Goal: Information Seeking & Learning: Learn about a topic

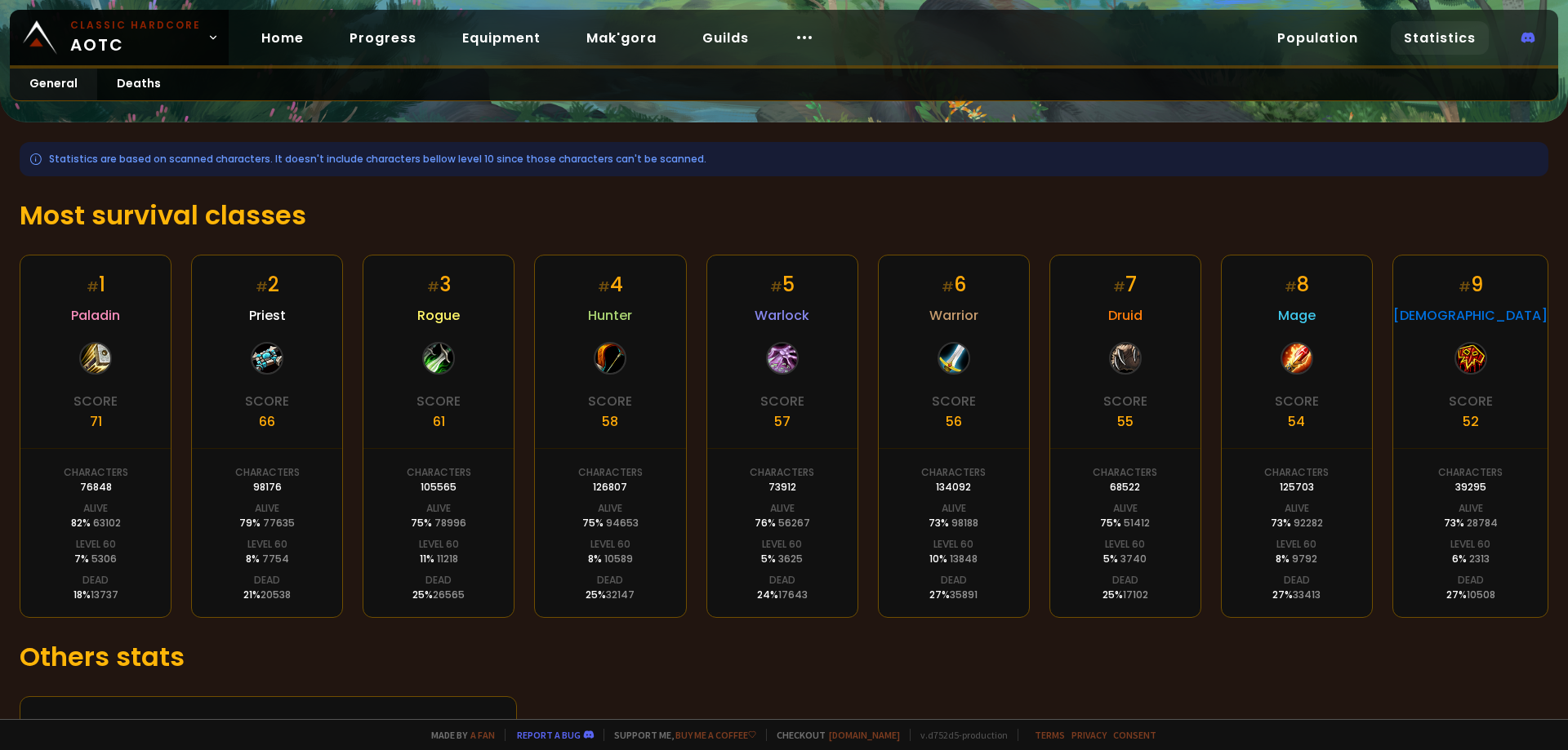
scroll to position [160, 0]
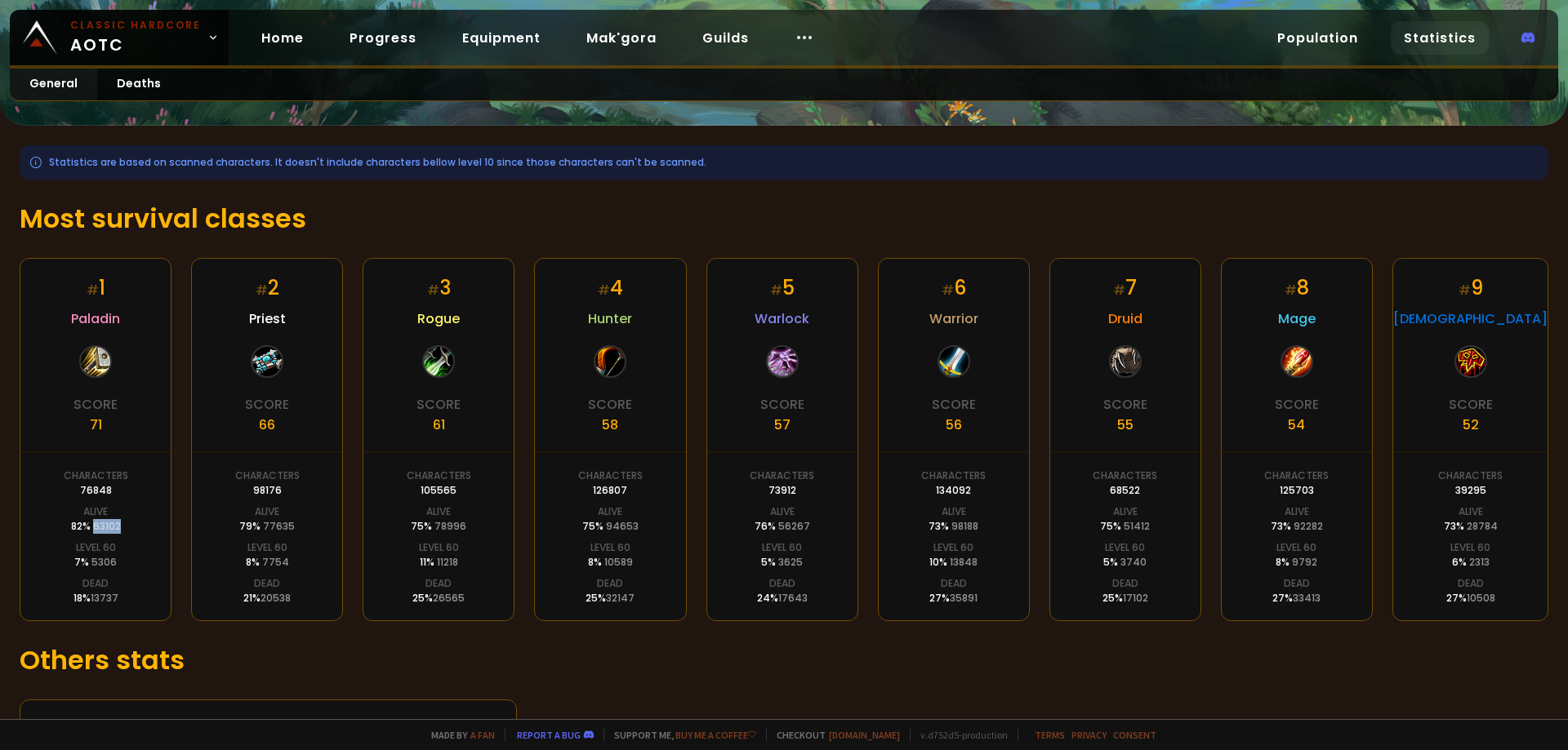
drag, startPoint x: 120, startPoint y: 525, endPoint x: 92, endPoint y: 527, distance: 28.1
click at [92, 527] on div "# 1 Paladin Score 71 Characters 76848 Alive 82 % 63102 Level 60 7 % 5306 Dead 1…" at bounding box center [95, 439] width 152 height 363
click at [113, 534] on div "82 % 63102" at bounding box center [96, 526] width 50 height 15
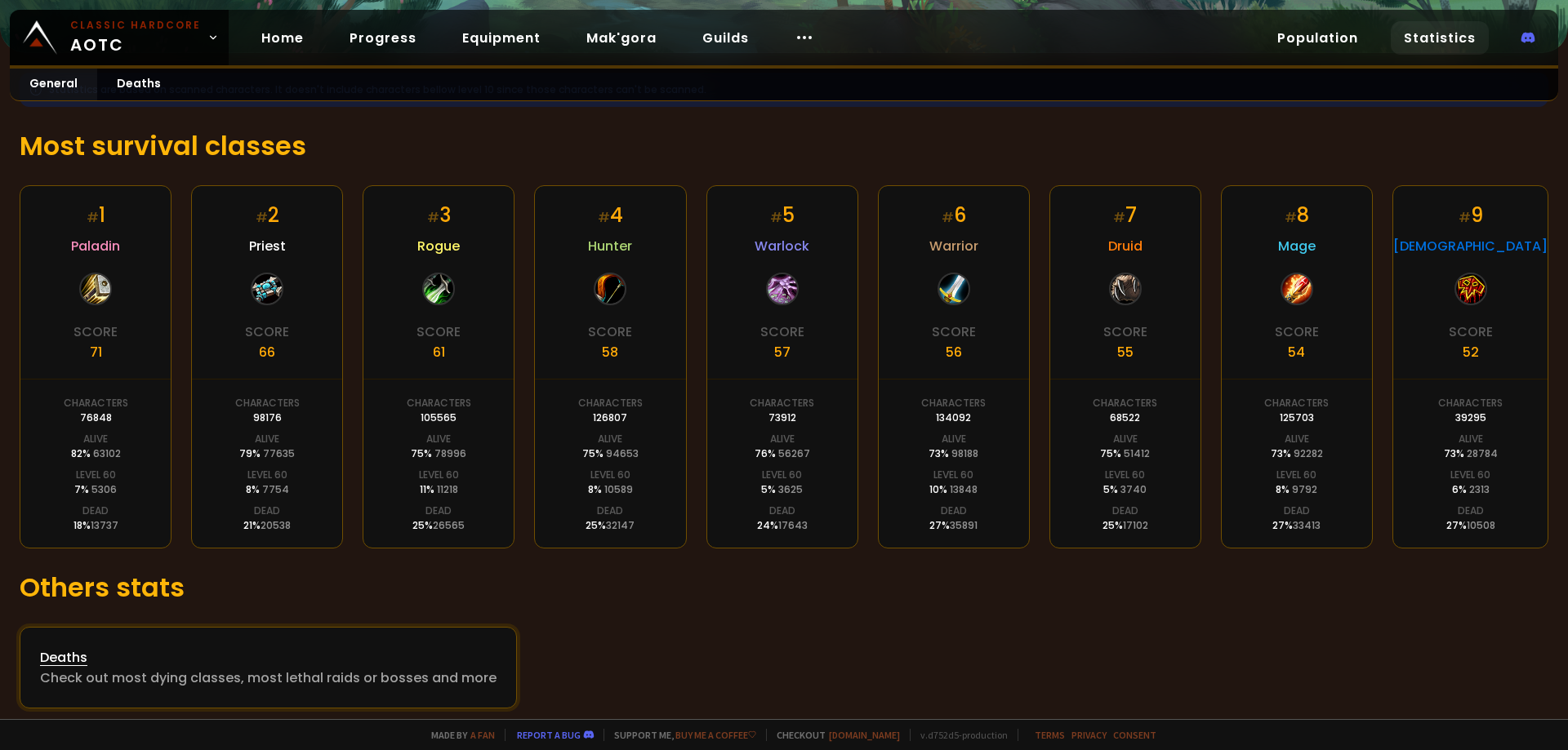
scroll to position [241, 0]
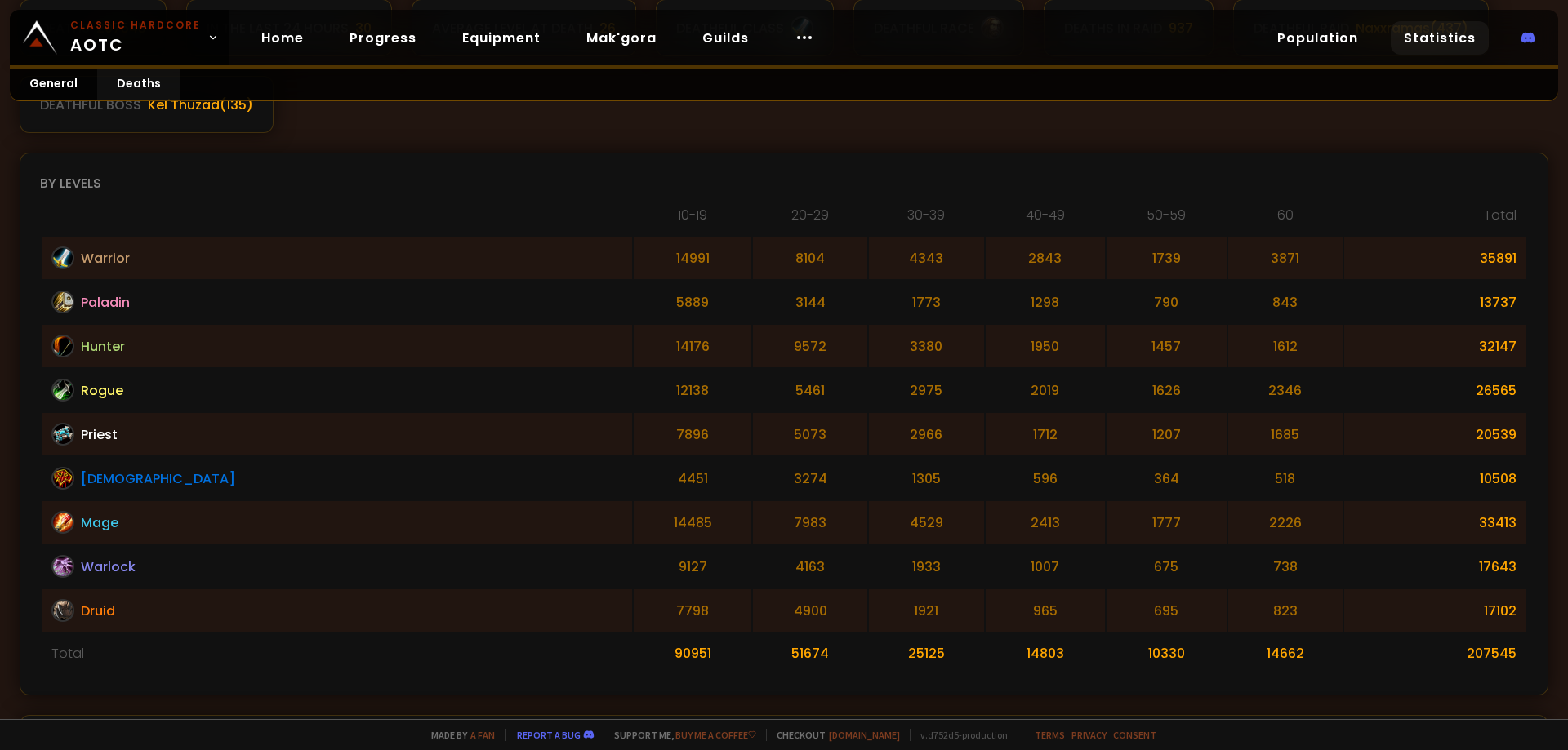
scroll to position [408, 0]
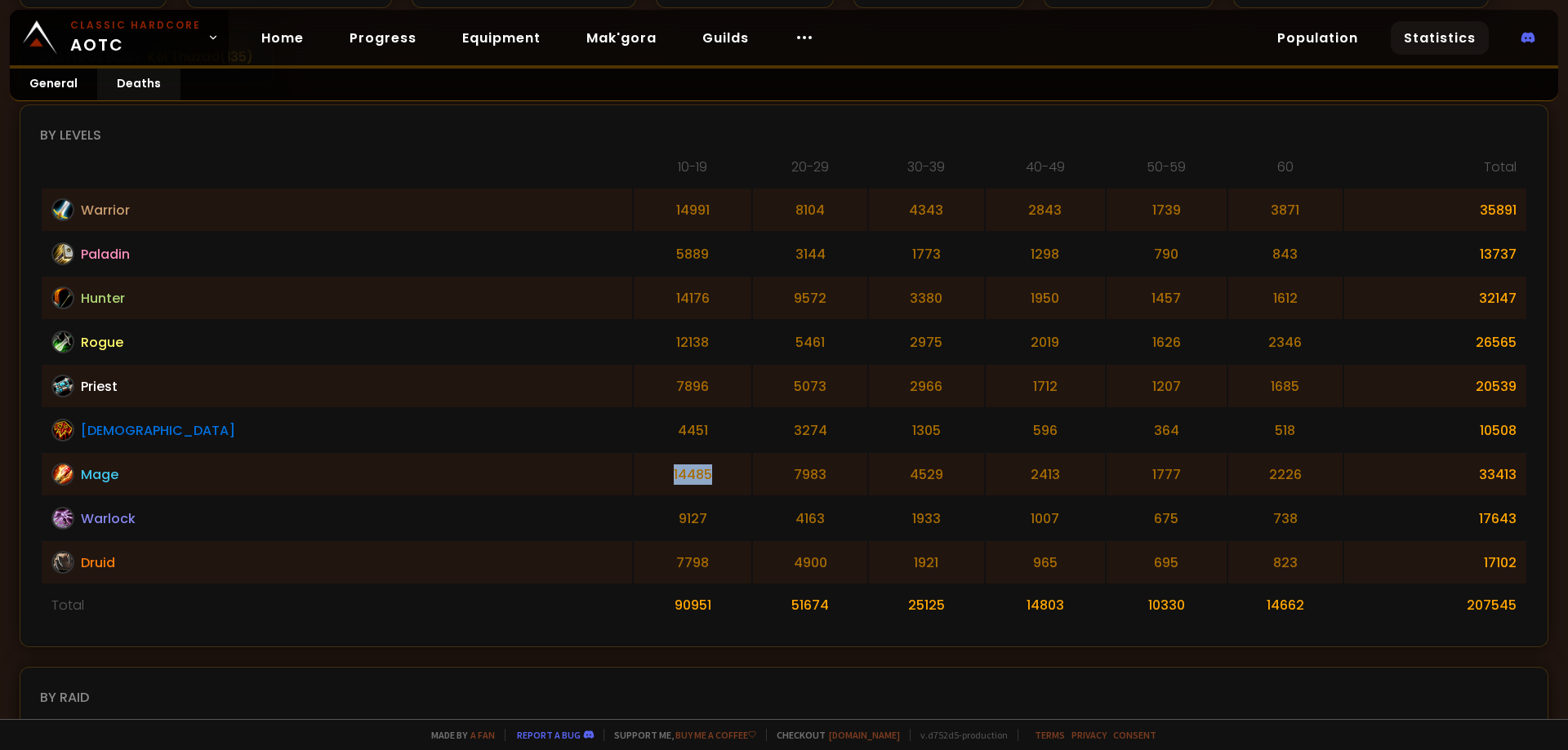
drag, startPoint x: 506, startPoint y: 468, endPoint x: 448, endPoint y: 465, distance: 58.1
click at [633, 465] on td "14485" at bounding box center [692, 473] width 117 height 42
drag, startPoint x: 488, startPoint y: 200, endPoint x: 436, endPoint y: 216, distance: 54.4
click at [633, 201] on td "14991" at bounding box center [692, 210] width 117 height 42
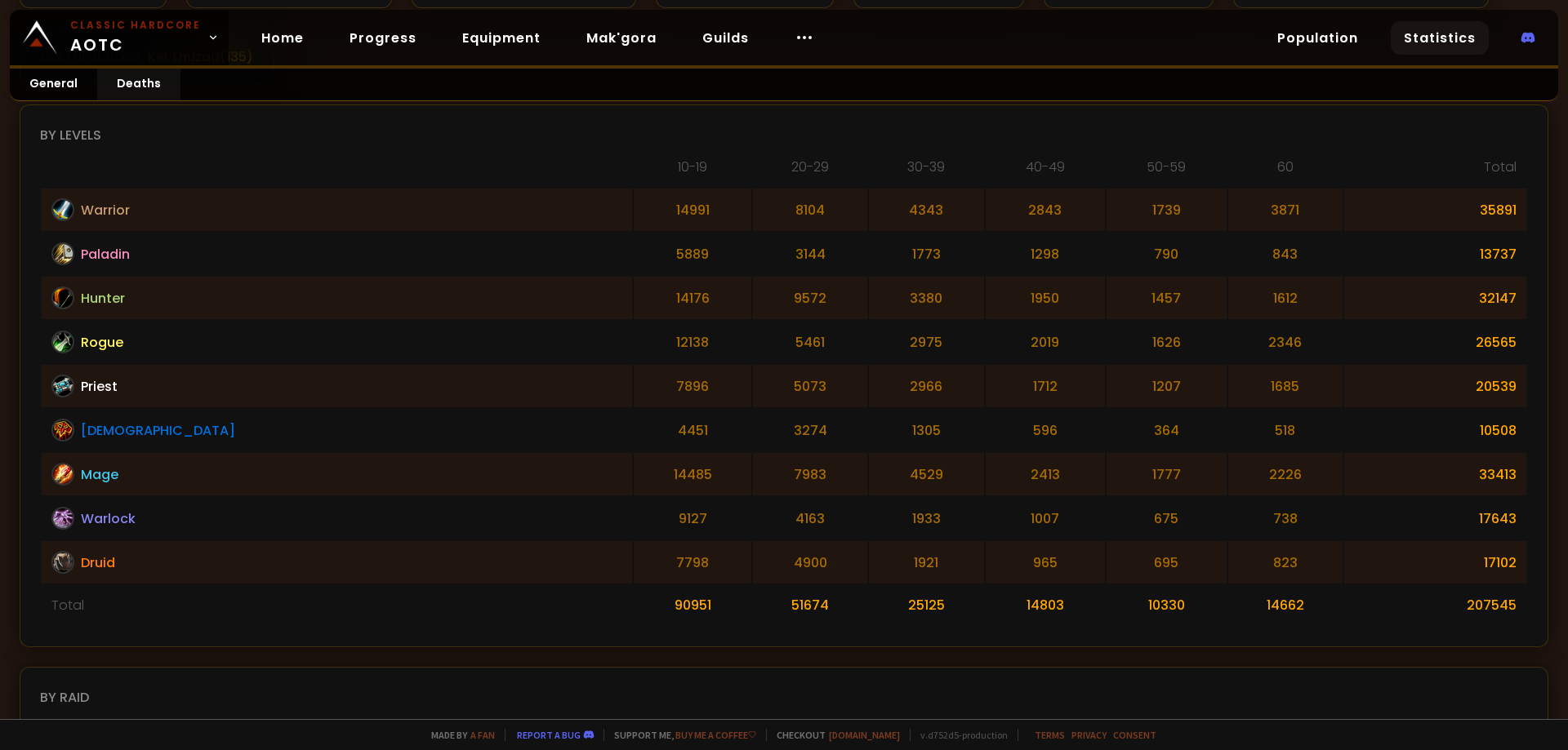
click at [448, 232] on table "10-19 20-29 30-39 40-49 50-59 60 Total Warrior 14991 8104 4343 2843 1739 3871 3…" at bounding box center [784, 391] width 1487 height 472
drag, startPoint x: 452, startPoint y: 254, endPoint x: 544, endPoint y: 255, distance: 92.0
click at [633, 255] on td "5889" at bounding box center [692, 253] width 117 height 42
click at [633, 284] on td "14176" at bounding box center [692, 297] width 117 height 42
drag, startPoint x: 453, startPoint y: 314, endPoint x: 506, endPoint y: 319, distance: 53.2
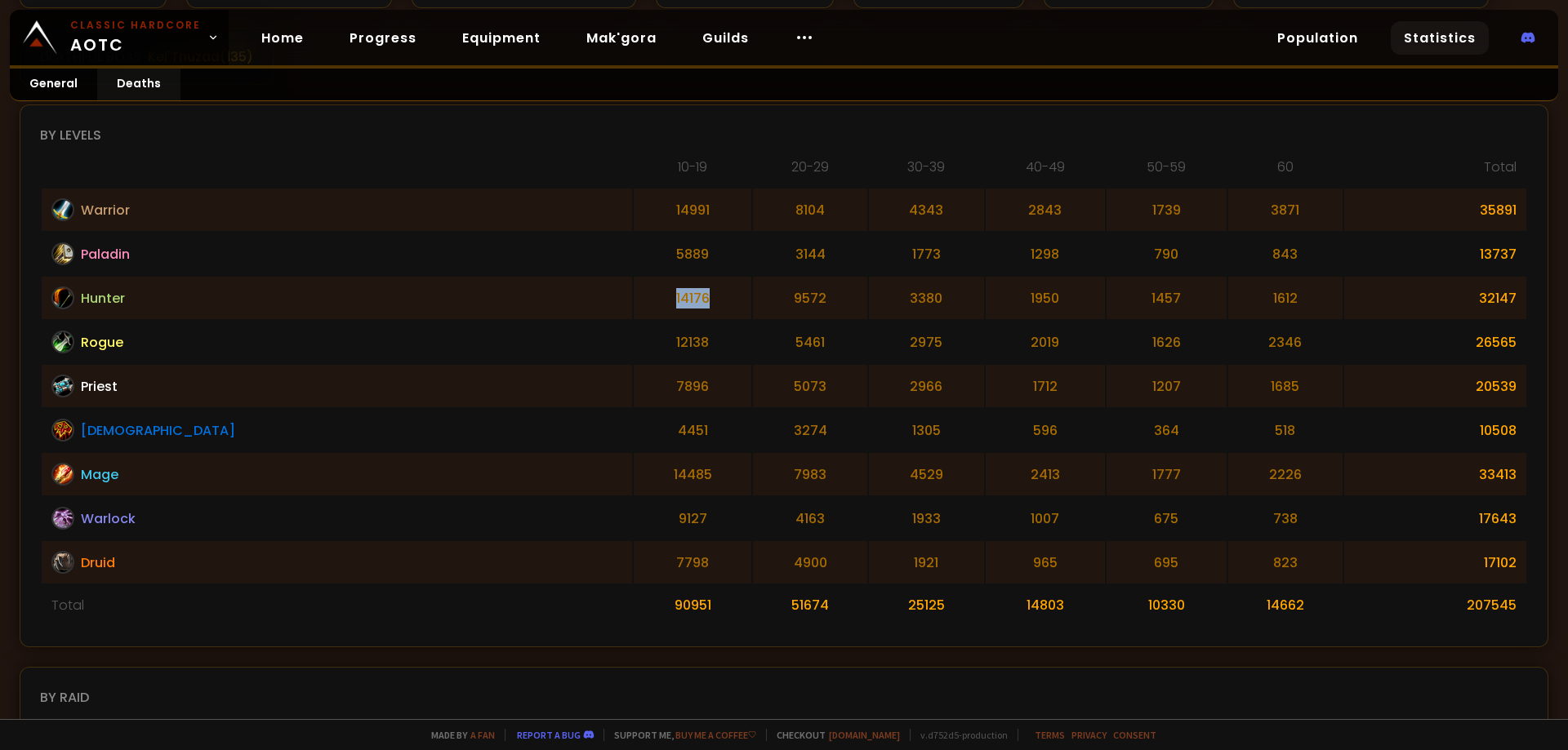
click at [633, 319] on td "14176" at bounding box center [692, 297] width 117 height 42
drag, startPoint x: 445, startPoint y: 347, endPoint x: 509, endPoint y: 358, distance: 64.9
click at [633, 357] on td "12138" at bounding box center [692, 341] width 117 height 42
drag, startPoint x: 455, startPoint y: 384, endPoint x: 518, endPoint y: 390, distance: 63.3
click at [633, 390] on td "7896" at bounding box center [692, 386] width 117 height 42
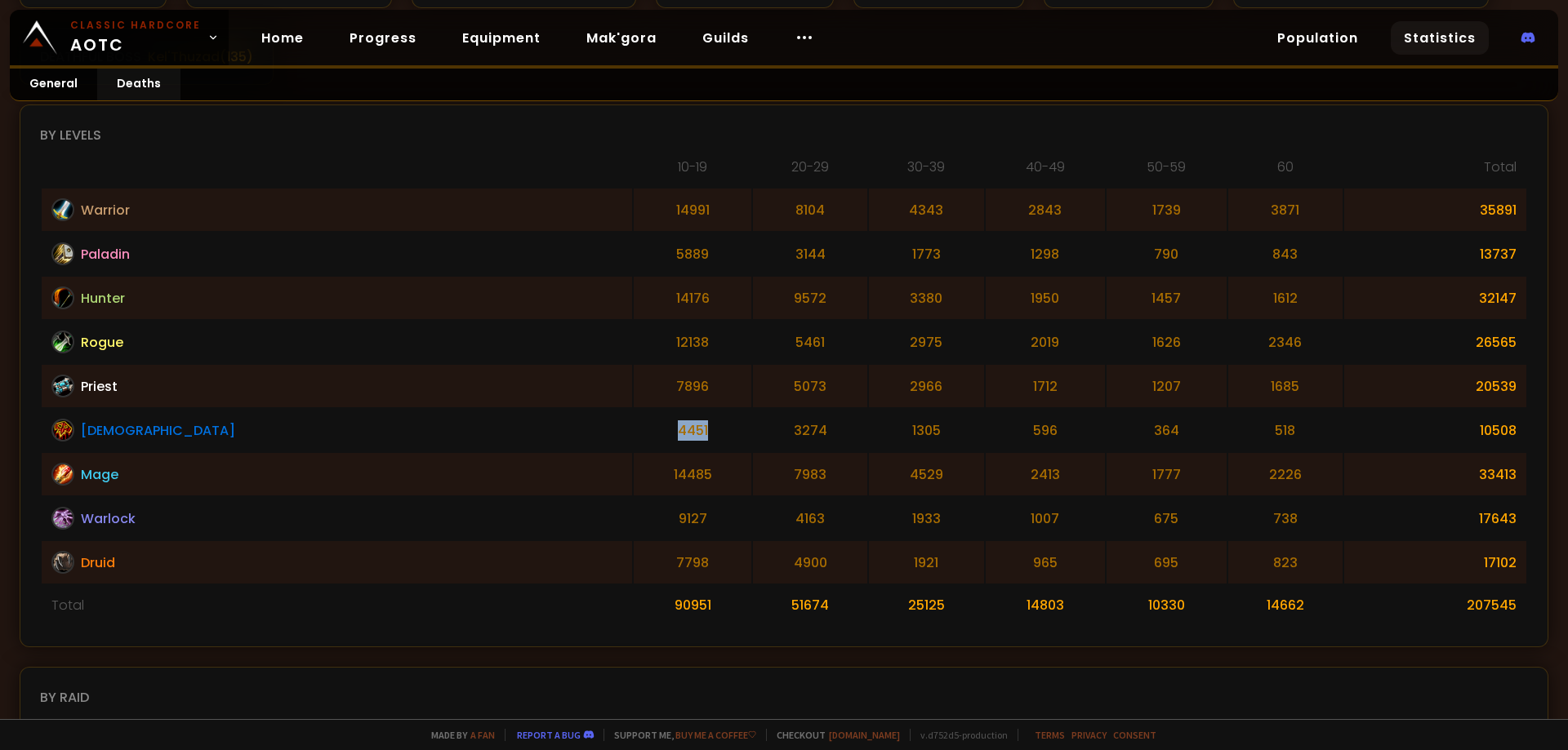
drag, startPoint x: 434, startPoint y: 419, endPoint x: 522, endPoint y: 433, distance: 89.1
click at [633, 431] on td "4451" at bounding box center [692, 430] width 117 height 42
drag, startPoint x: 437, startPoint y: 463, endPoint x: 518, endPoint y: 487, distance: 84.5
click at [633, 475] on td "14485" at bounding box center [692, 473] width 117 height 42
drag, startPoint x: 456, startPoint y: 517, endPoint x: 525, endPoint y: 528, distance: 69.9
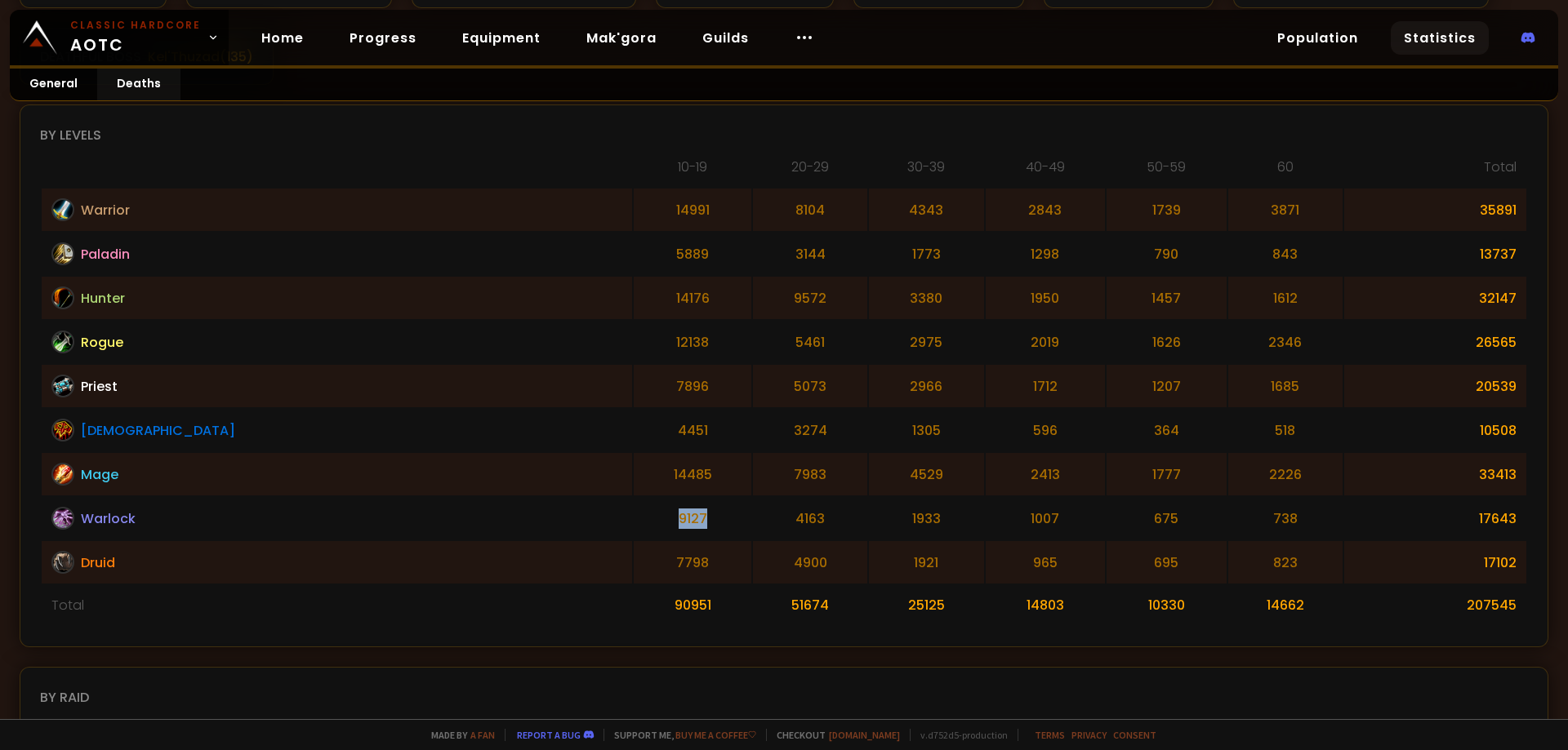
click at [633, 528] on td "9127" at bounding box center [692, 518] width 117 height 42
click at [633, 532] on td "9127" at bounding box center [692, 518] width 117 height 42
drag, startPoint x: 1094, startPoint y: 456, endPoint x: 1042, endPoint y: 463, distance: 52.5
click at [1107, 463] on td "1777" at bounding box center [1167, 473] width 120 height 42
drag, startPoint x: 1069, startPoint y: 379, endPoint x: 1041, endPoint y: 378, distance: 28.0
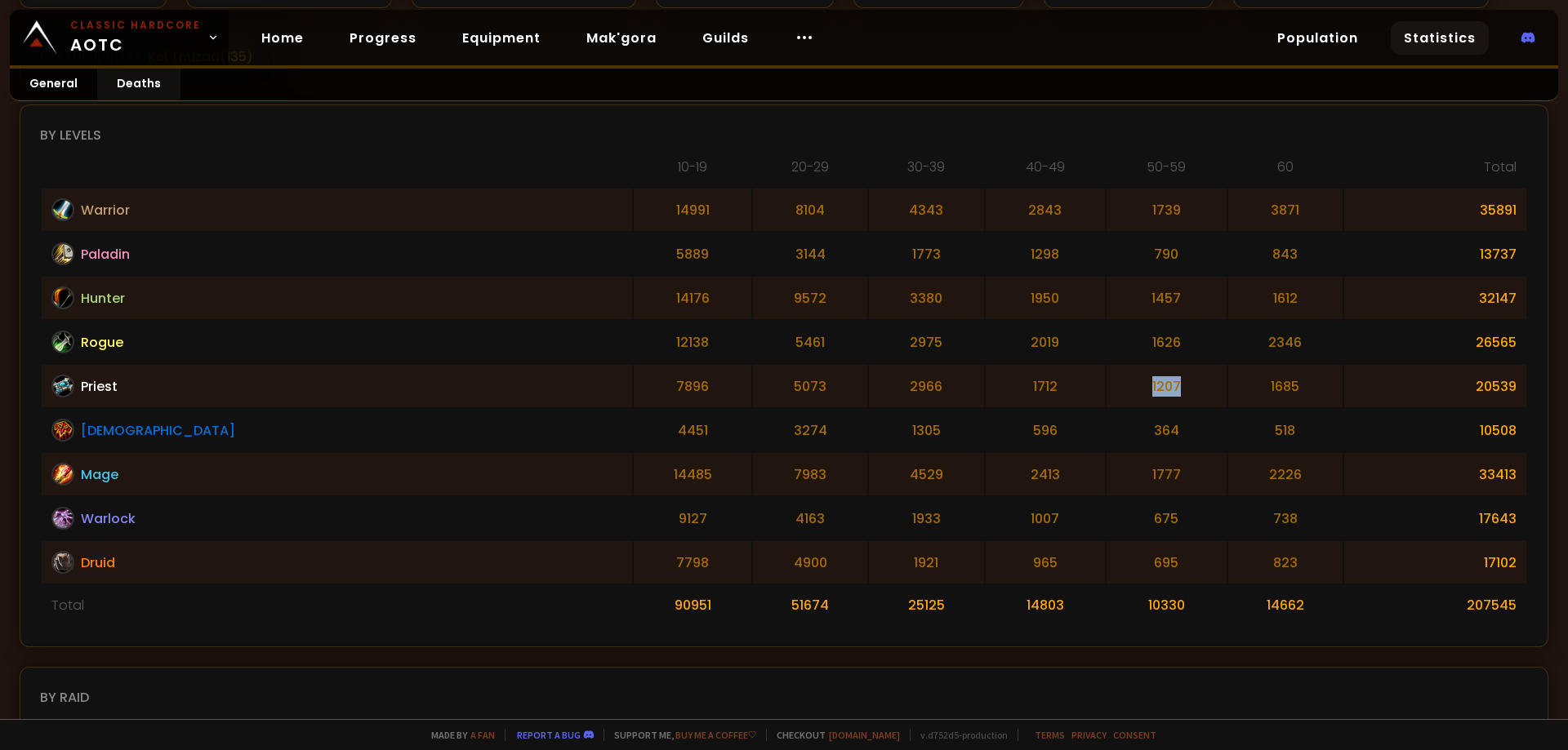
click at [1107, 378] on td "1207" at bounding box center [1167, 386] width 120 height 42
drag, startPoint x: 1092, startPoint y: 350, endPoint x: 1028, endPoint y: 349, distance: 64.0
click at [1107, 349] on td "1626" at bounding box center [1167, 341] width 120 height 42
drag, startPoint x: 1104, startPoint y: 385, endPoint x: 1043, endPoint y: 384, distance: 61.0
click at [1107, 384] on td "1207" at bounding box center [1167, 386] width 120 height 42
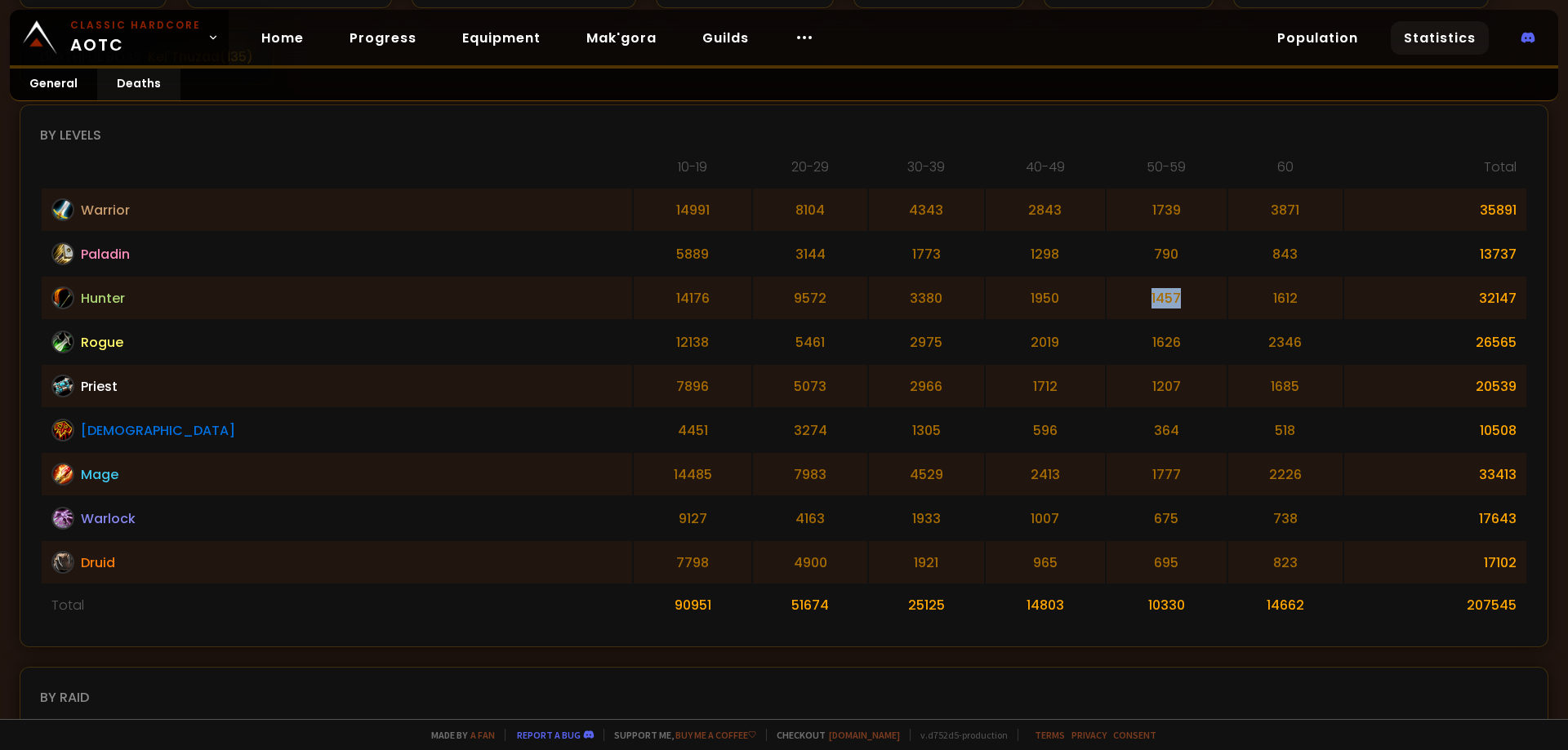
drag, startPoint x: 1101, startPoint y: 287, endPoint x: 1044, endPoint y: 287, distance: 57.0
click at [1107, 287] on td "1457" at bounding box center [1167, 297] width 120 height 42
drag, startPoint x: 1085, startPoint y: 517, endPoint x: 1037, endPoint y: 515, distance: 48.0
click at [1107, 515] on td "675" at bounding box center [1167, 518] width 120 height 42
click at [1107, 514] on td "675" at bounding box center [1167, 518] width 120 height 42
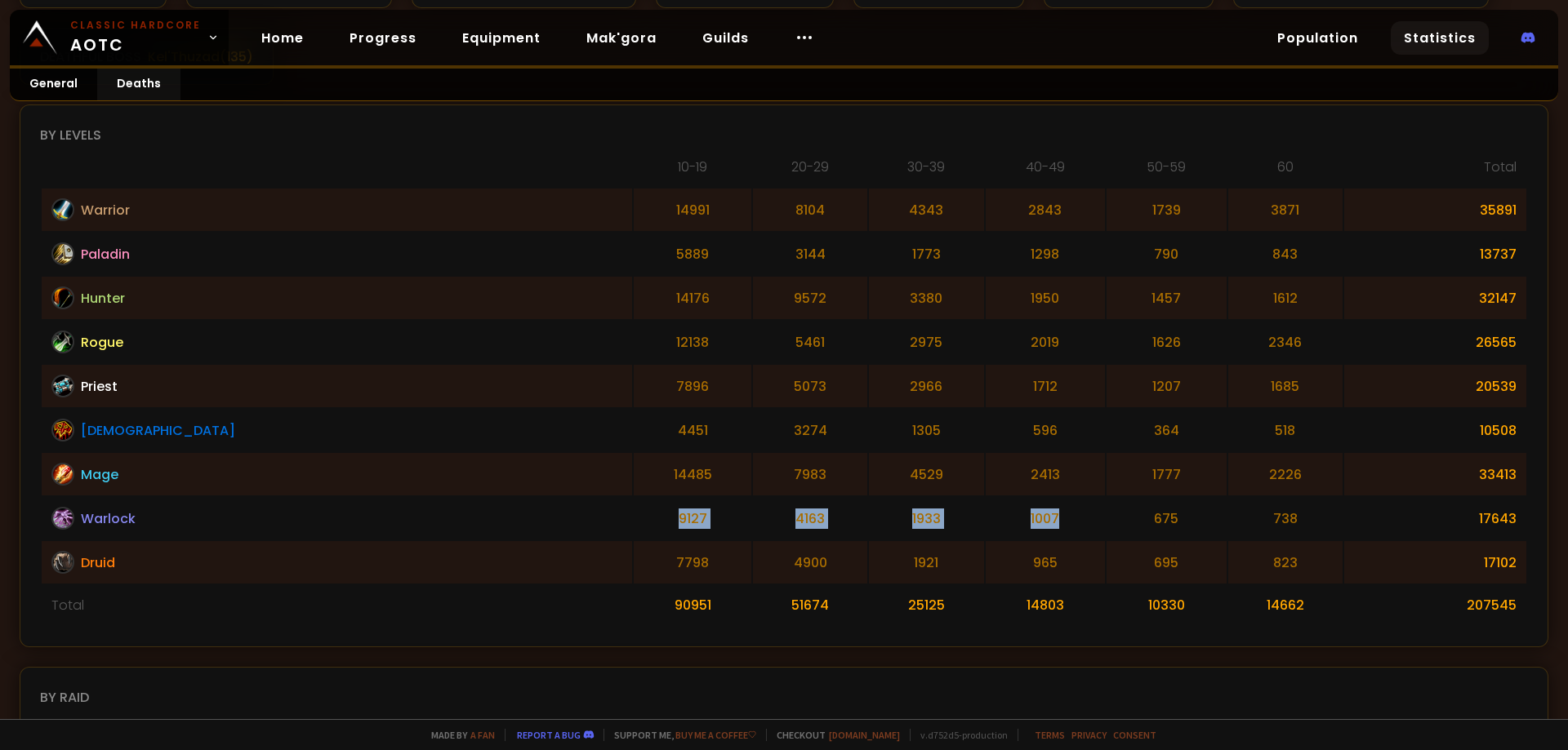
drag, startPoint x: 911, startPoint y: 505, endPoint x: 467, endPoint y: 510, distance: 444.0
click at [467, 510] on tr "Warlock 9127 4163 1933 1007 675 738 17643" at bounding box center [784, 518] width 1485 height 42
click at [633, 509] on td "9127" at bounding box center [692, 518] width 117 height 42
click at [633, 485] on td "14485" at bounding box center [692, 473] width 117 height 42
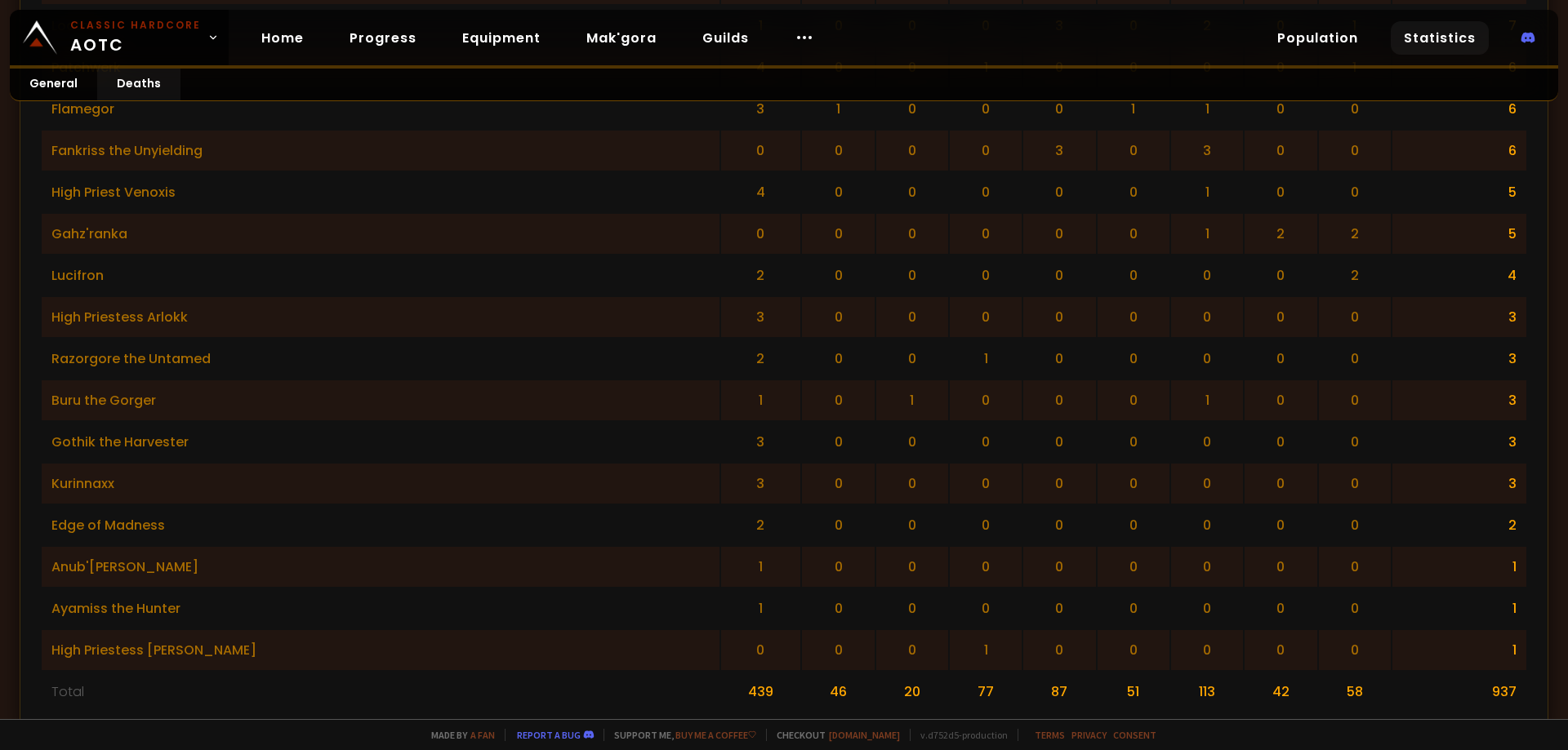
scroll to position [3127, 0]
